Goal: Transaction & Acquisition: Purchase product/service

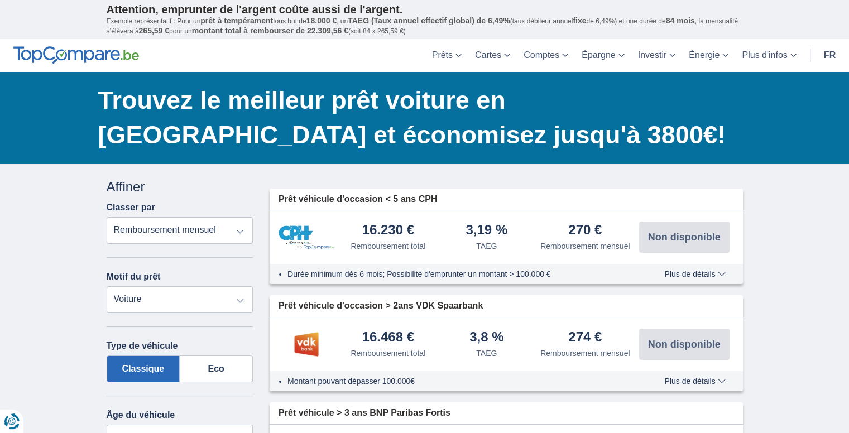
click at [826, 52] on link "fr" at bounding box center [829, 55] width 25 height 33
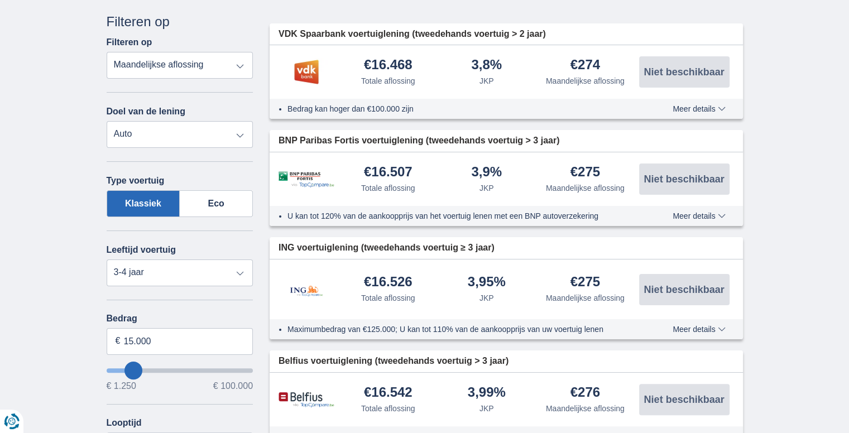
scroll to position [167, 0]
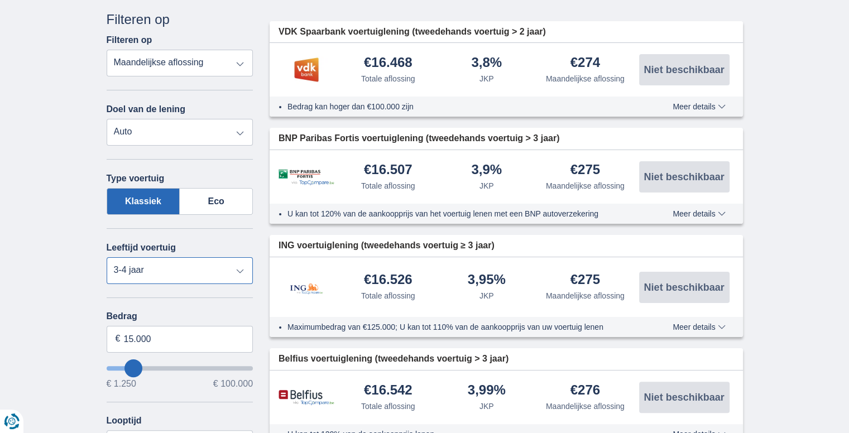
click at [237, 271] on select "Nieuw 0-1 jaar 1-2 jaar 2-3 jaar 3-4 jaar 4-5 jaar 5+ jaar" at bounding box center [180, 270] width 147 height 27
select select "5+"
click at [107, 257] on select "Nieuw 0-1 jaar 1-2 jaar 2-3 jaar 3-4 jaar 4-5 jaar 5+ jaar" at bounding box center [180, 270] width 147 height 27
drag, startPoint x: 132, startPoint y: 338, endPoint x: 124, endPoint y: 335, distance: 8.3
click at [124, 335] on input "15.000" at bounding box center [180, 339] width 147 height 27
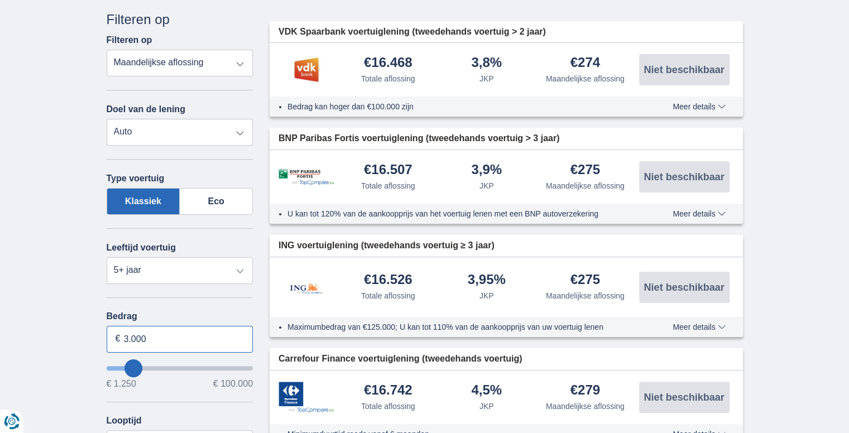
click at [132, 339] on input "3.000" at bounding box center [180, 339] width 147 height 27
type input "3.500"
type input "3250"
select select "30"
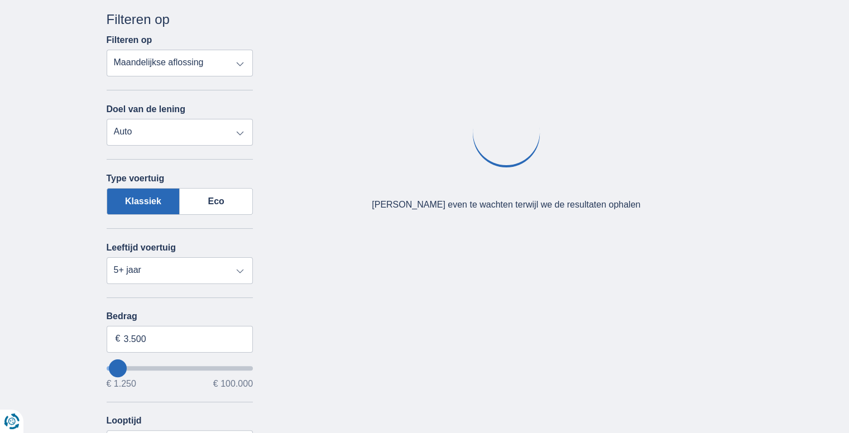
click at [60, 339] on div "× widget.non-eligible-application.title widget.non-eligible-application.text no…" at bounding box center [424, 351] width 849 height 709
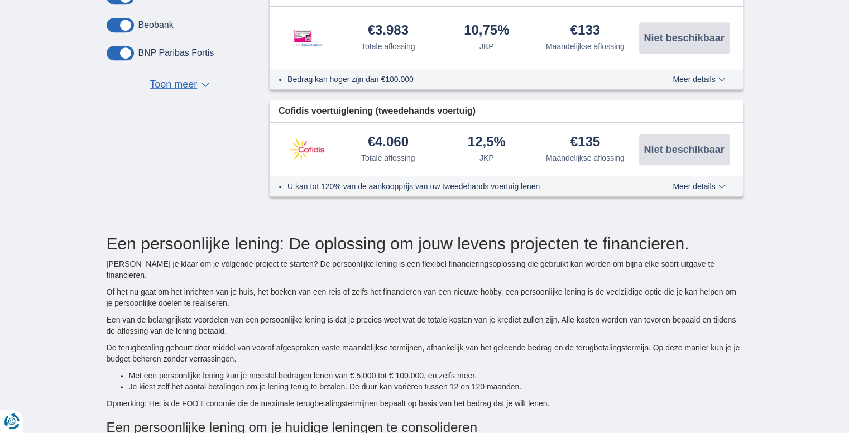
scroll to position [670, 0]
